Goal: Information Seeking & Learning: Find specific fact

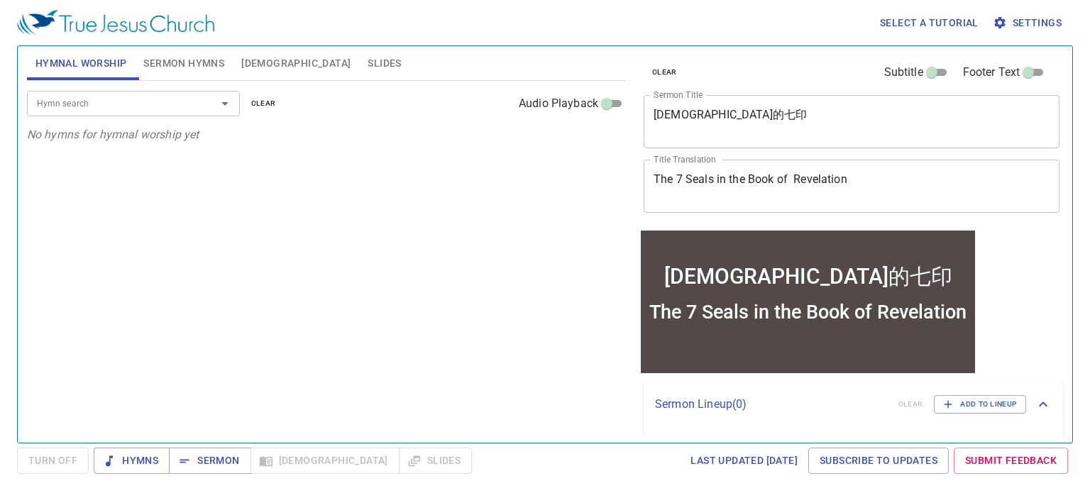
click at [197, 62] on span "Sermon Hymns" at bounding box center [183, 64] width 81 height 18
drag, startPoint x: 116, startPoint y: 110, endPoint x: 108, endPoint y: 100, distance: 12.6
click at [114, 108] on input "Hymn search" at bounding box center [112, 103] width 162 height 16
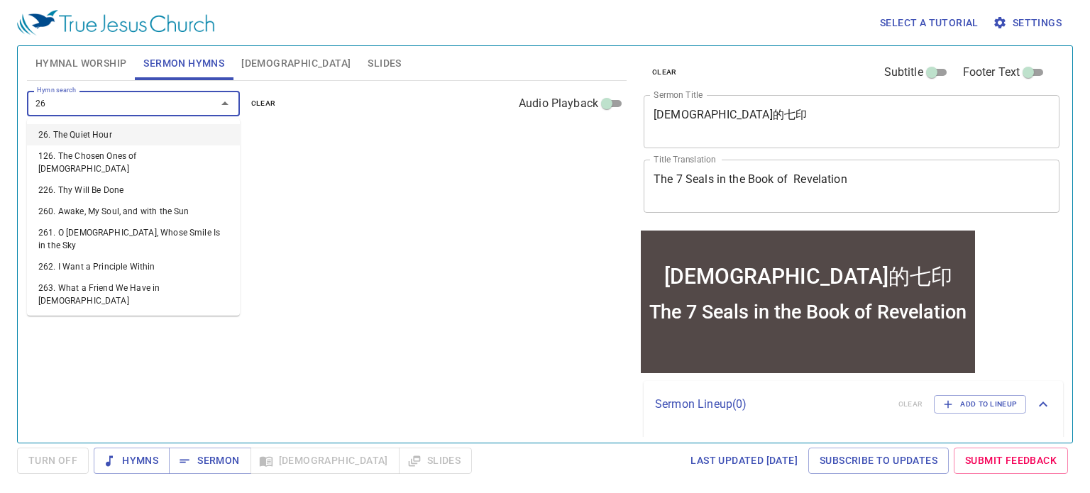
type input "263"
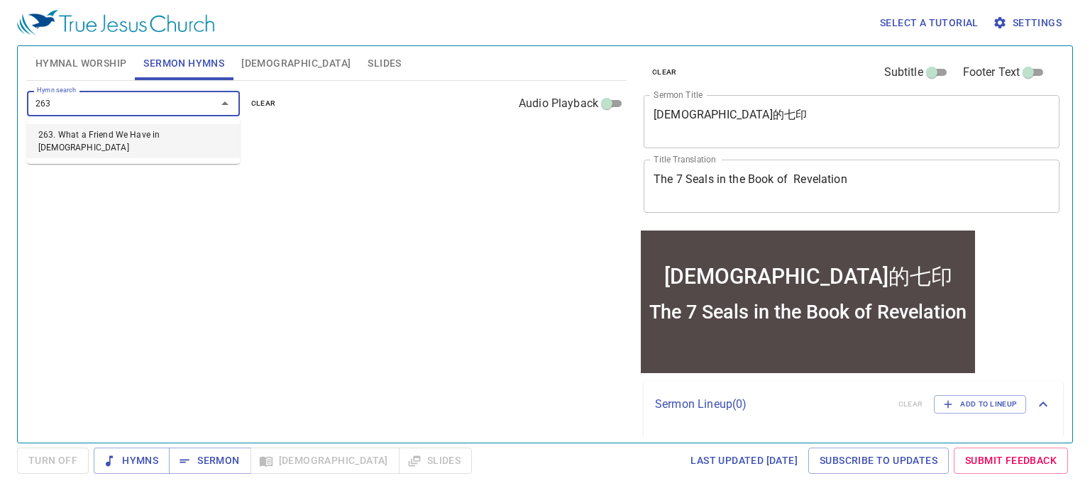
click at [116, 133] on li "263. What a Friend We Have in [DEMOGRAPHIC_DATA]" at bounding box center [133, 141] width 213 height 34
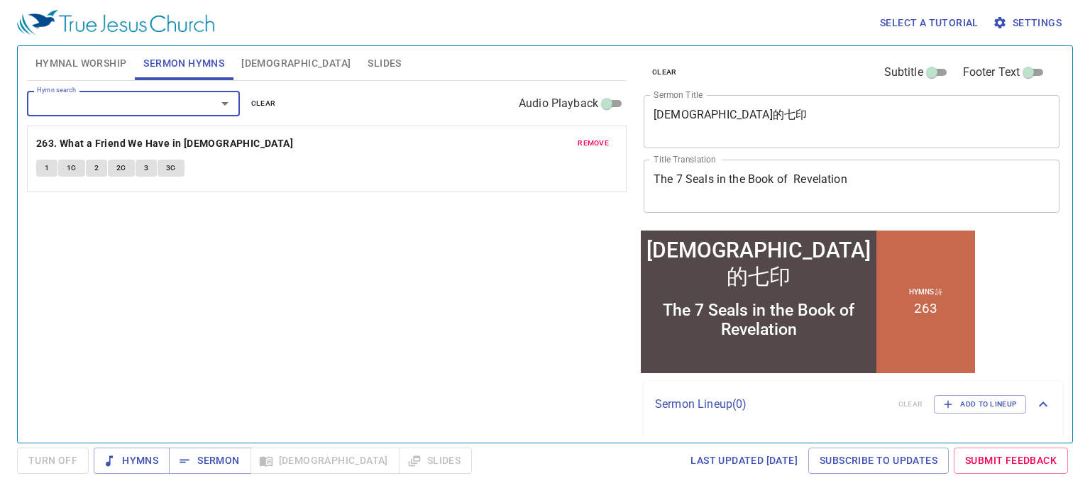
click at [41, 167] on button "1" at bounding box center [46, 168] width 21 height 17
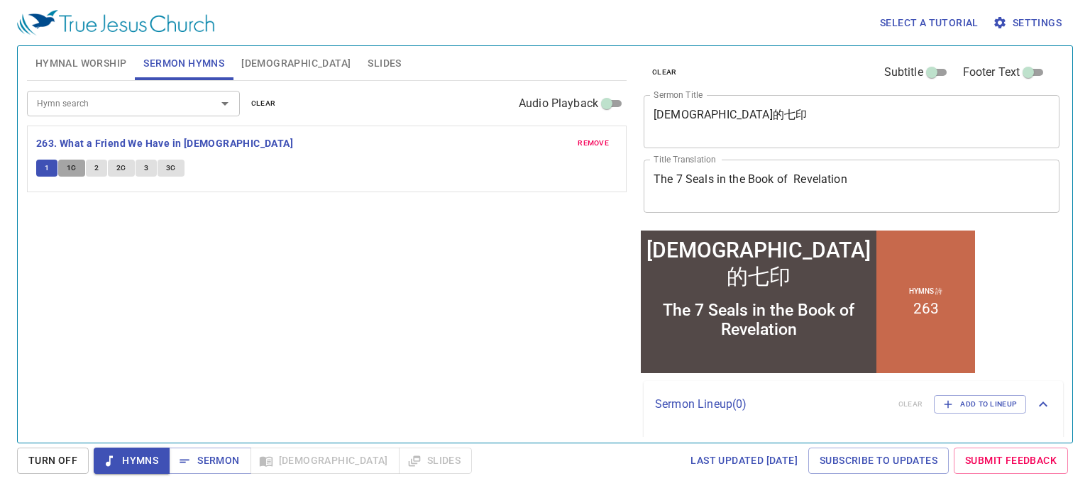
click at [74, 167] on span "1C" at bounding box center [72, 168] width 10 height 13
click at [91, 165] on button "2" at bounding box center [96, 168] width 21 height 17
click at [124, 167] on span "2C" at bounding box center [121, 168] width 10 height 13
click at [145, 165] on span "3" at bounding box center [146, 168] width 4 height 13
click at [166, 164] on span "3C" at bounding box center [171, 168] width 10 height 13
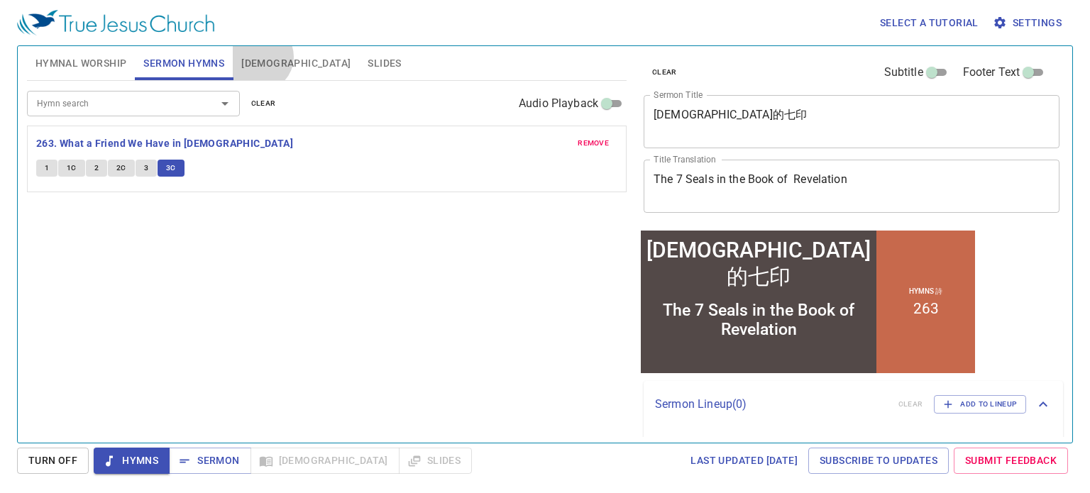
click at [258, 57] on span "Bible" at bounding box center [295, 64] width 109 height 18
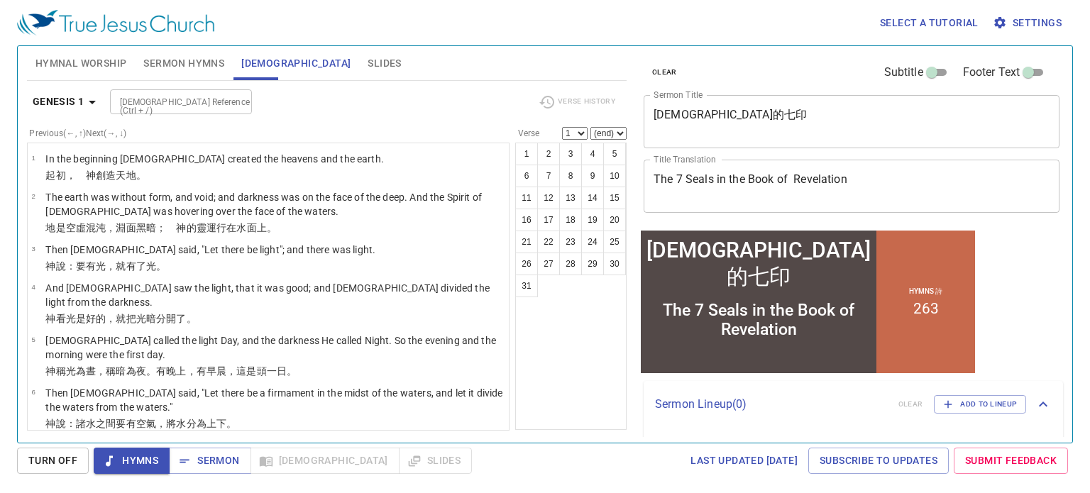
click at [140, 110] on div "Bible Reference (Ctrl + /)" at bounding box center [181, 101] width 142 height 25
type input "HEB 12 5"
select select "5"
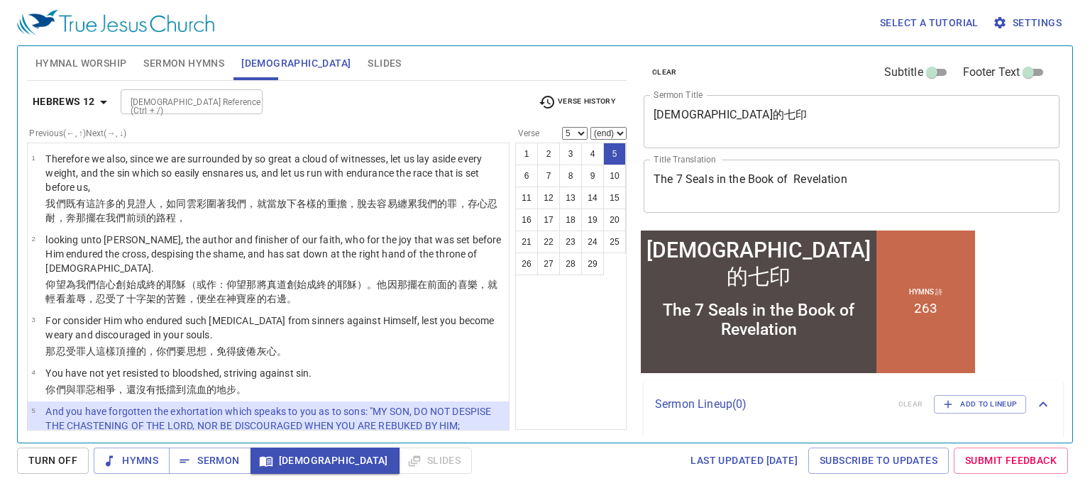
scroll to position [133, 0]
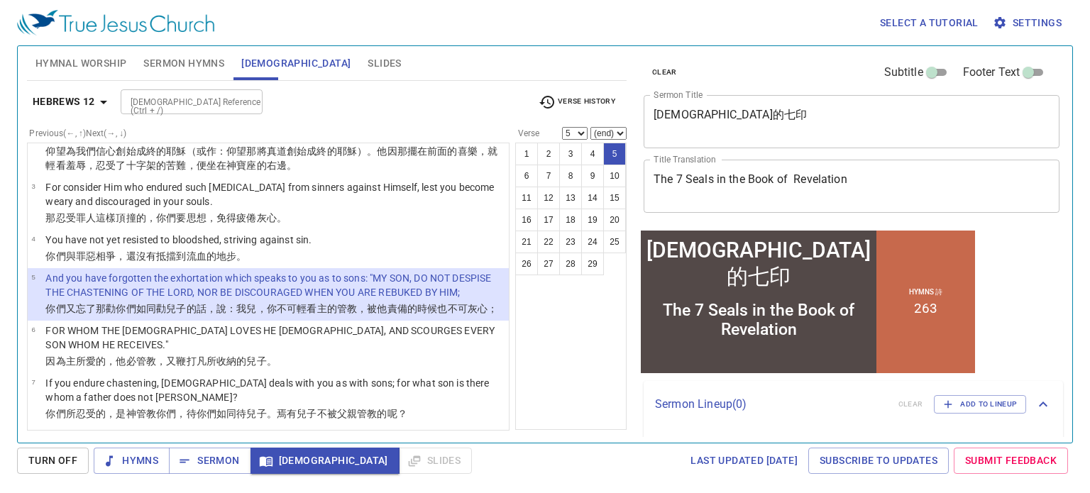
click at [262, 271] on p "And you have forgotten the exhortation which speaks to you as to sons: "MY SON,…" at bounding box center [274, 285] width 459 height 28
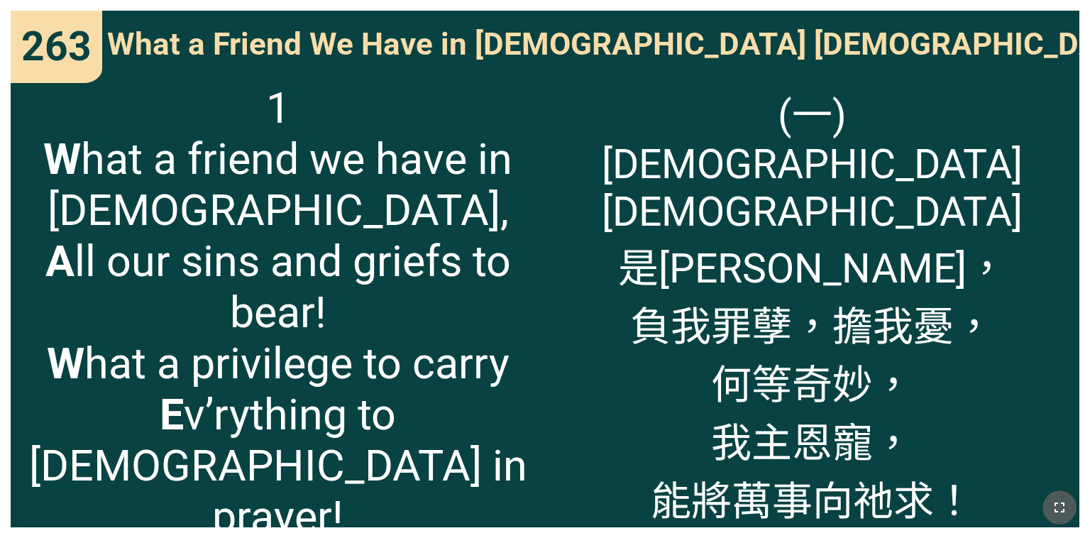
click at [570, 460] on icon "button" at bounding box center [1059, 507] width 17 height 17
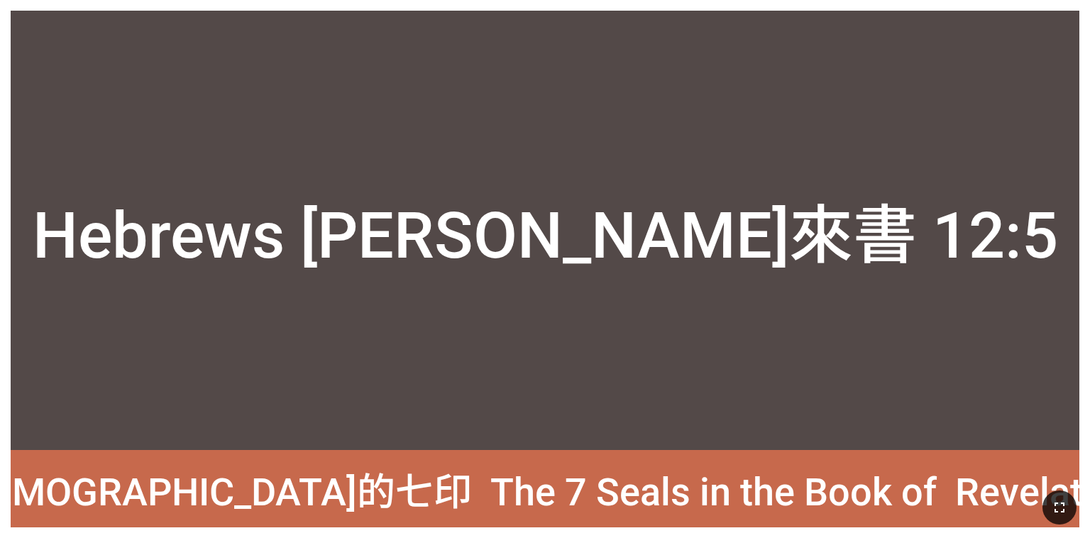
drag, startPoint x: 96, startPoint y: 533, endPoint x: 725, endPoint y: 192, distance: 715.2
click at [570, 193] on span "Hebrews 希伯來書 12:5" at bounding box center [545, 230] width 1025 height 92
click at [570, 460] on icon "button" at bounding box center [1059, 507] width 17 height 17
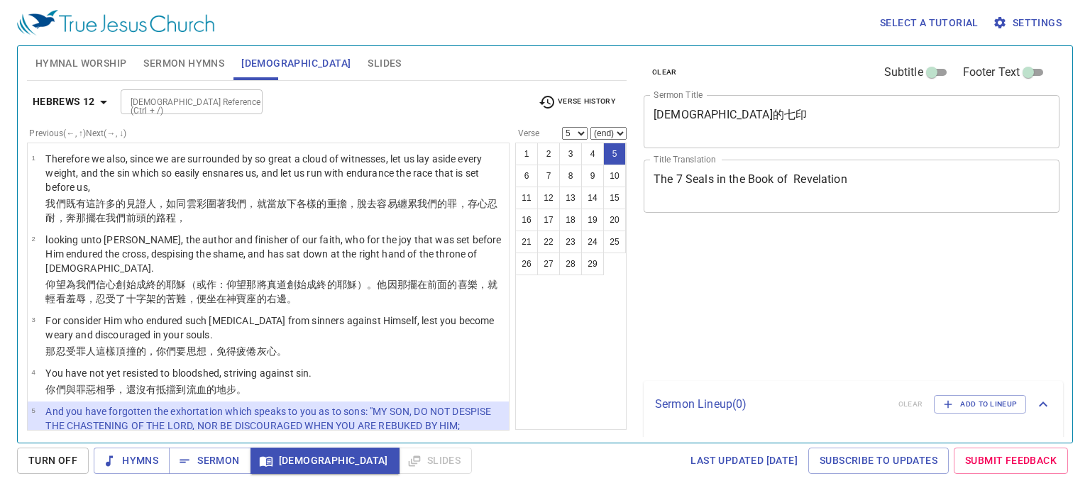
select select "5"
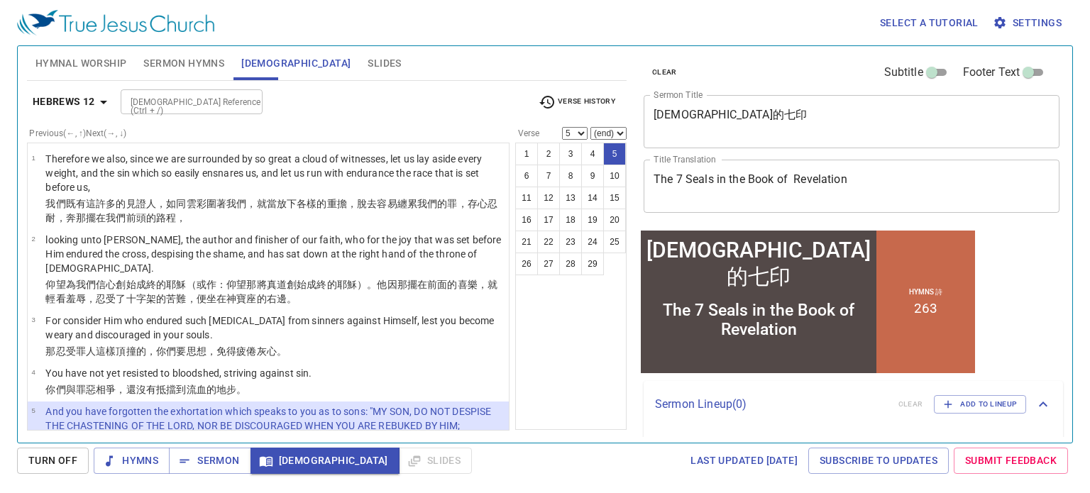
scroll to position [133, 0]
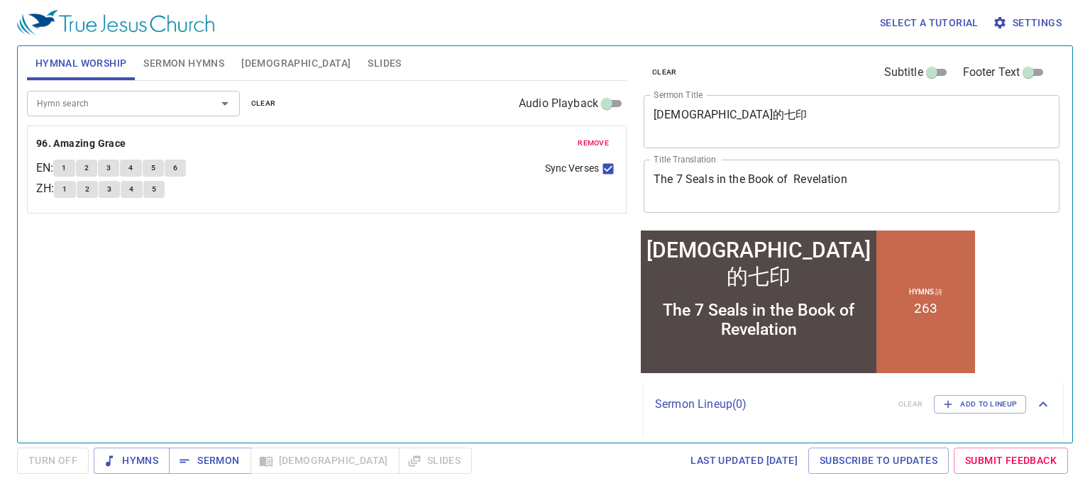
click at [66, 163] on span "1" at bounding box center [64, 168] width 4 height 13
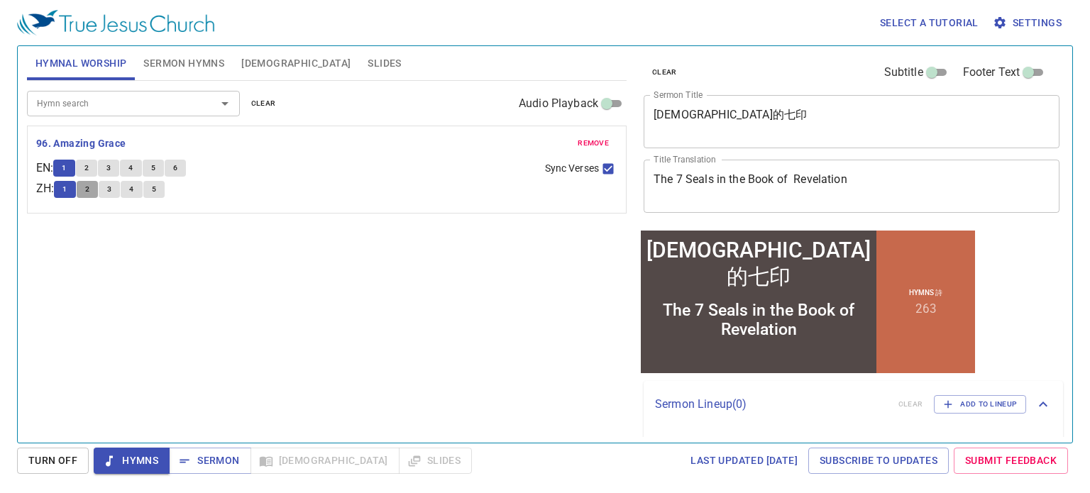
click at [89, 184] on span "2" at bounding box center [87, 189] width 4 height 13
click at [116, 189] on button "3" at bounding box center [109, 189] width 21 height 17
click at [133, 187] on span "4" at bounding box center [131, 189] width 4 height 13
click at [162, 187] on button "5" at bounding box center [153, 189] width 21 height 17
